Goal: Obtain resource: Download file/media

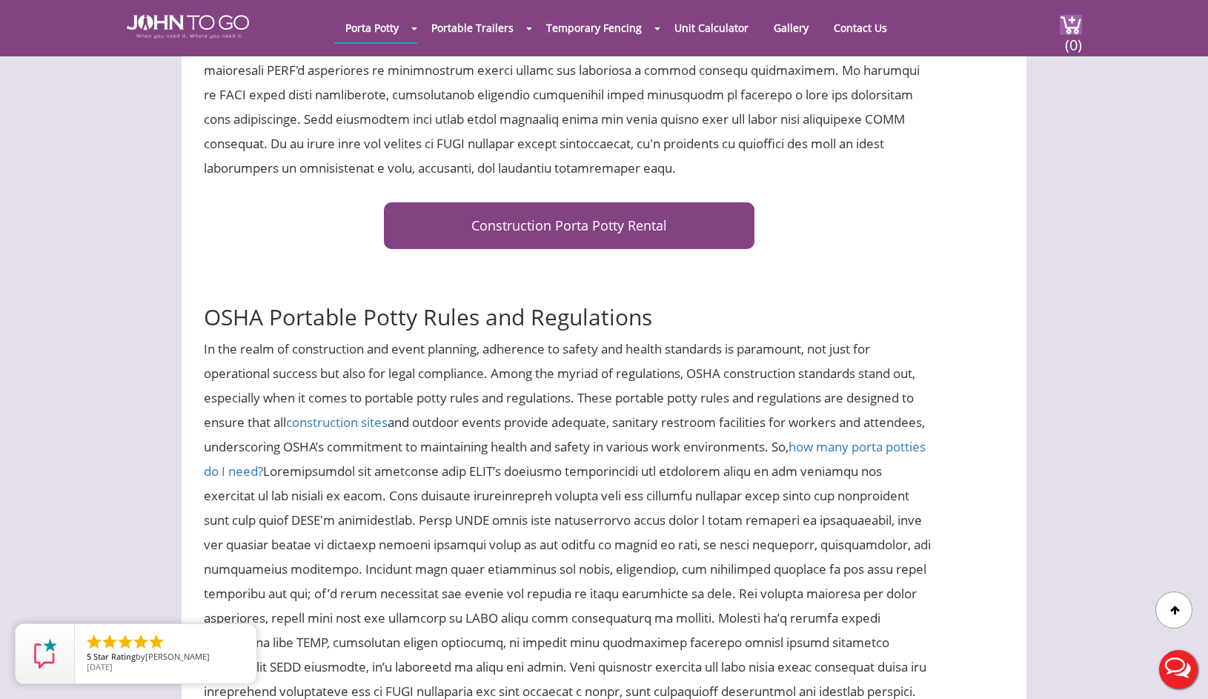
scroll to position [657, 0]
click at [602, 225] on link "Construction Porta Potty Rental" at bounding box center [569, 224] width 371 height 47
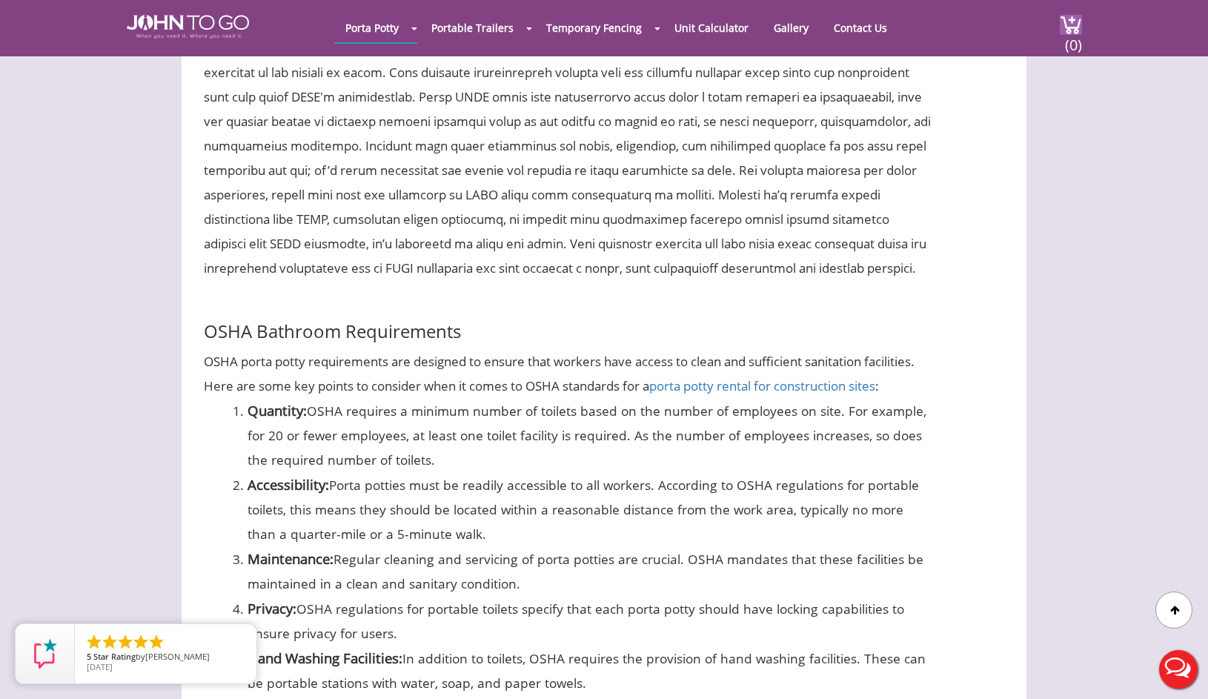
scroll to position [1142, 0]
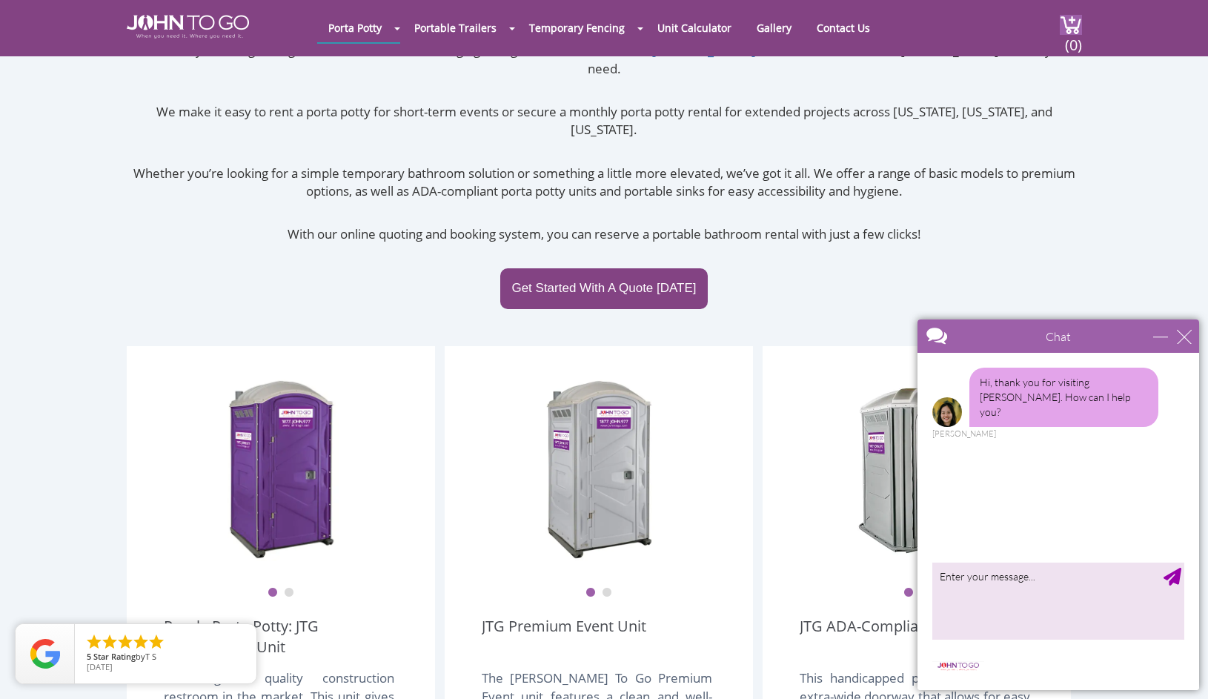
scroll to position [128, 0]
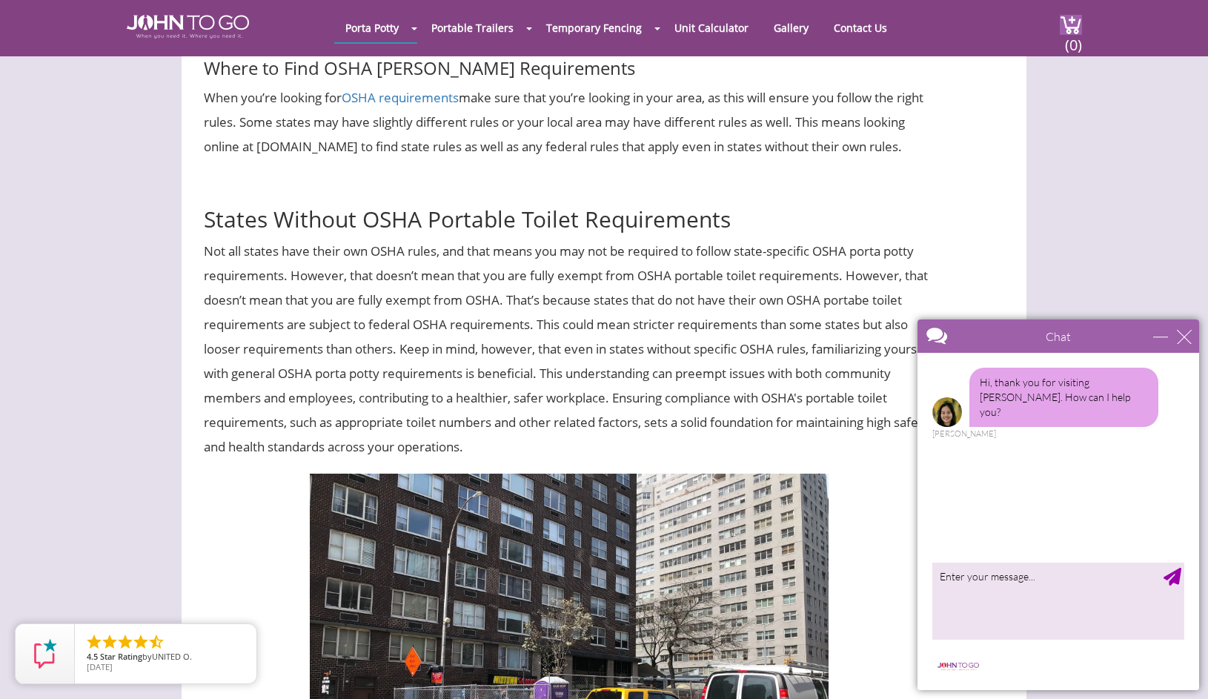
scroll to position [1484, 0]
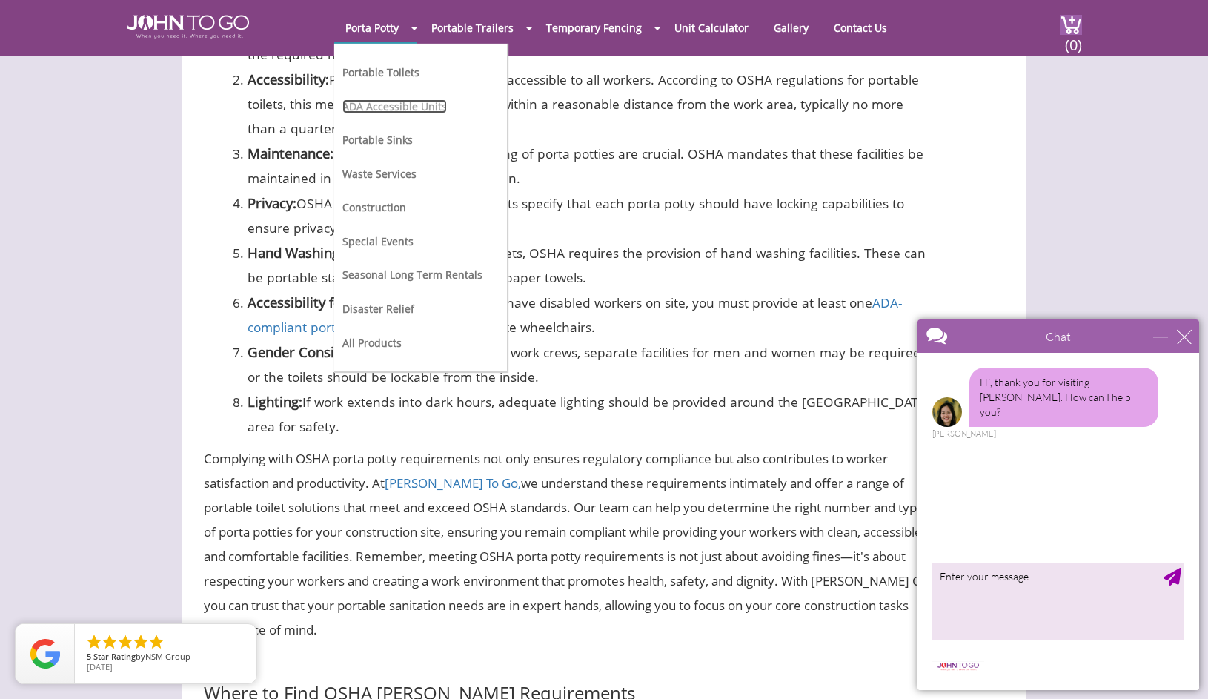
click at [383, 105] on link "ADA Accessible Units" at bounding box center [394, 106] width 105 height 14
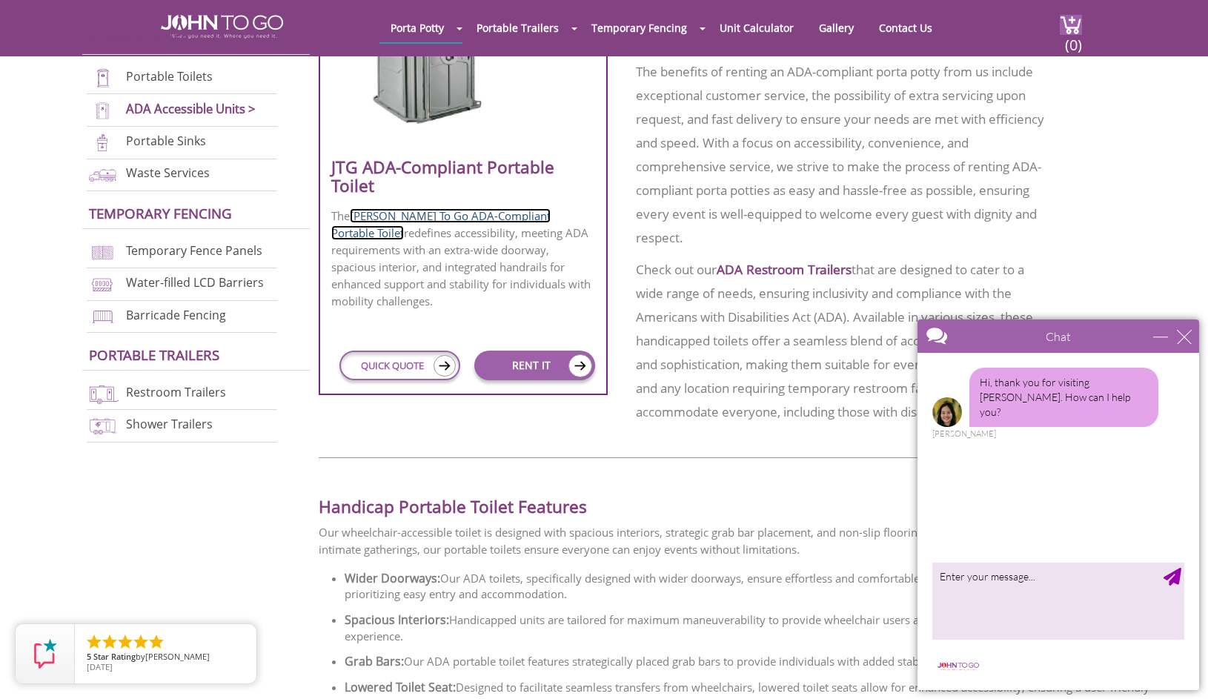
click at [510, 213] on link "John To Go ADA-Compliant Portable Toilet" at bounding box center [440, 224] width 219 height 32
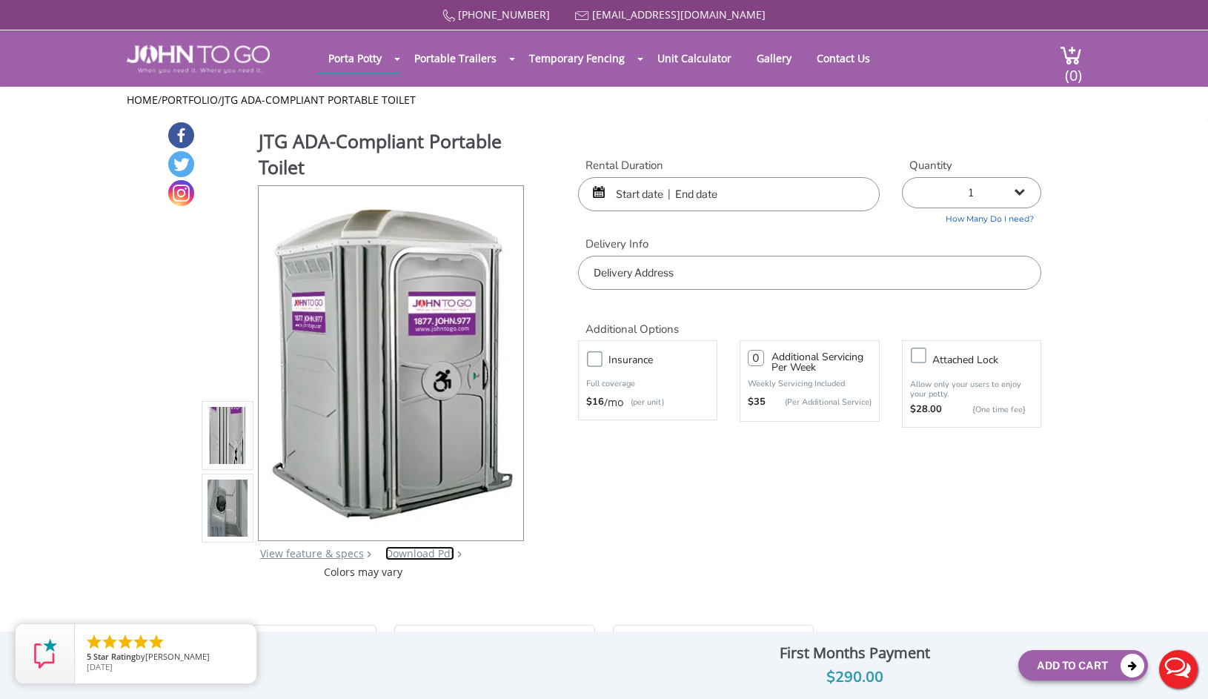
click at [440, 554] on link "Download Pdf" at bounding box center [419, 553] width 69 height 14
